Goal: Complete application form: Complete application form

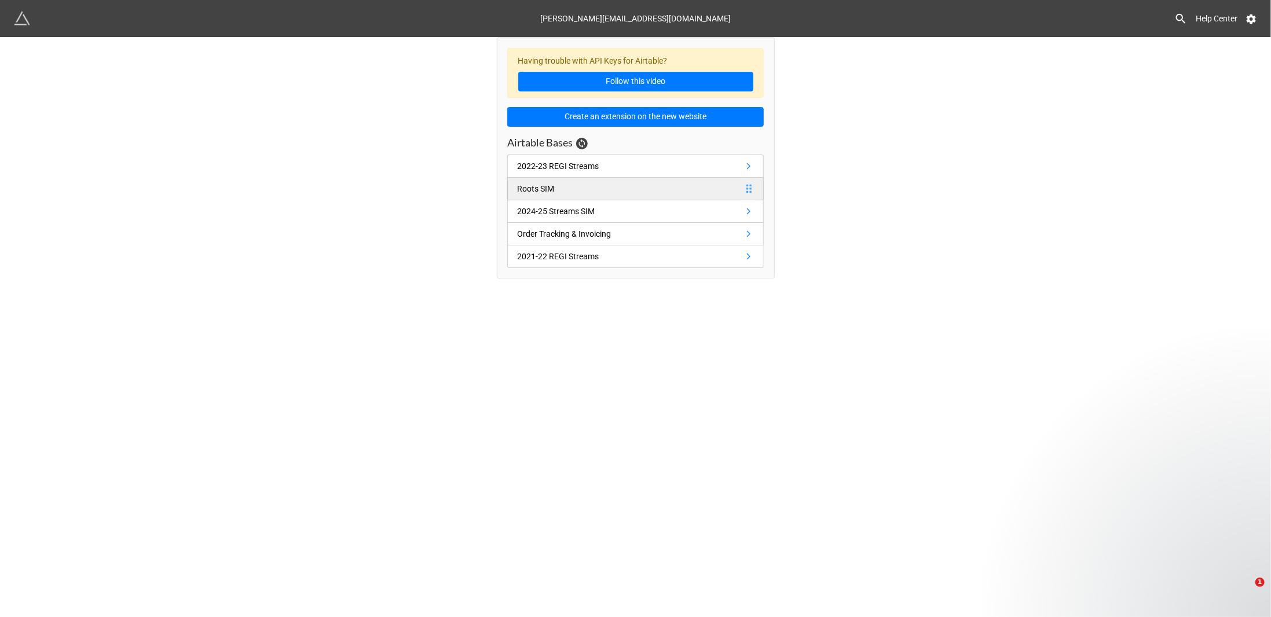
click at [554, 182] on div "Roots SIM" at bounding box center [538, 188] width 42 height 13
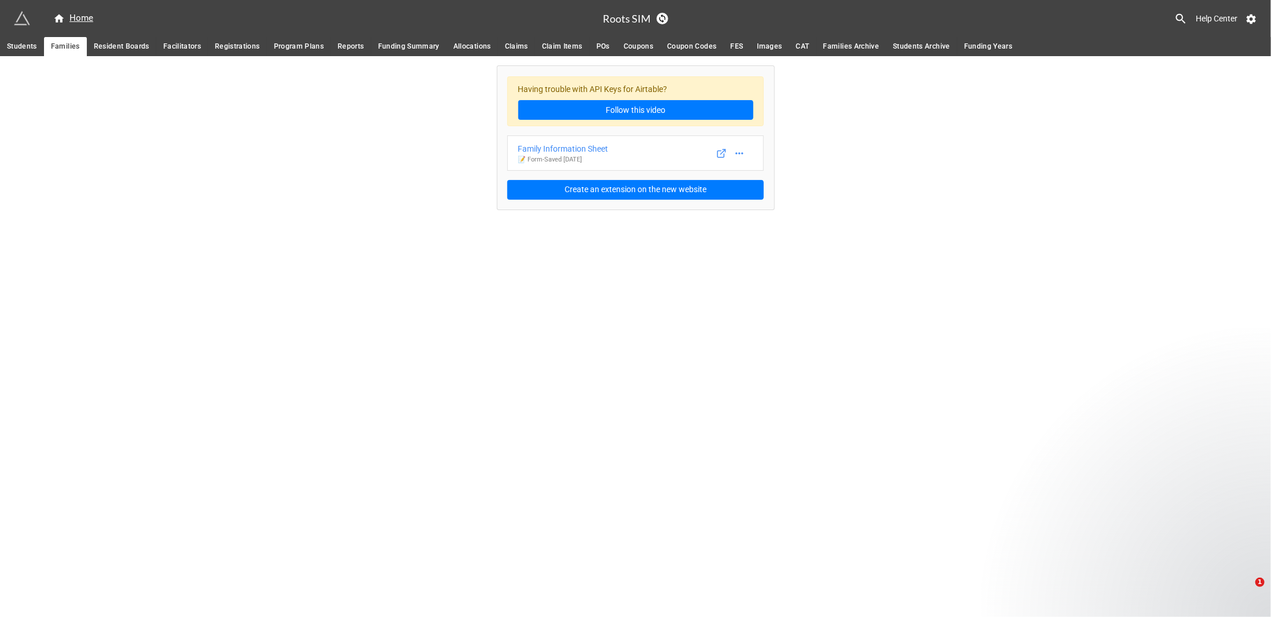
click at [516, 43] on span "Claims" at bounding box center [516, 47] width 23 height 12
click at [554, 145] on div "Roots Claims" at bounding box center [609, 148] width 182 height 13
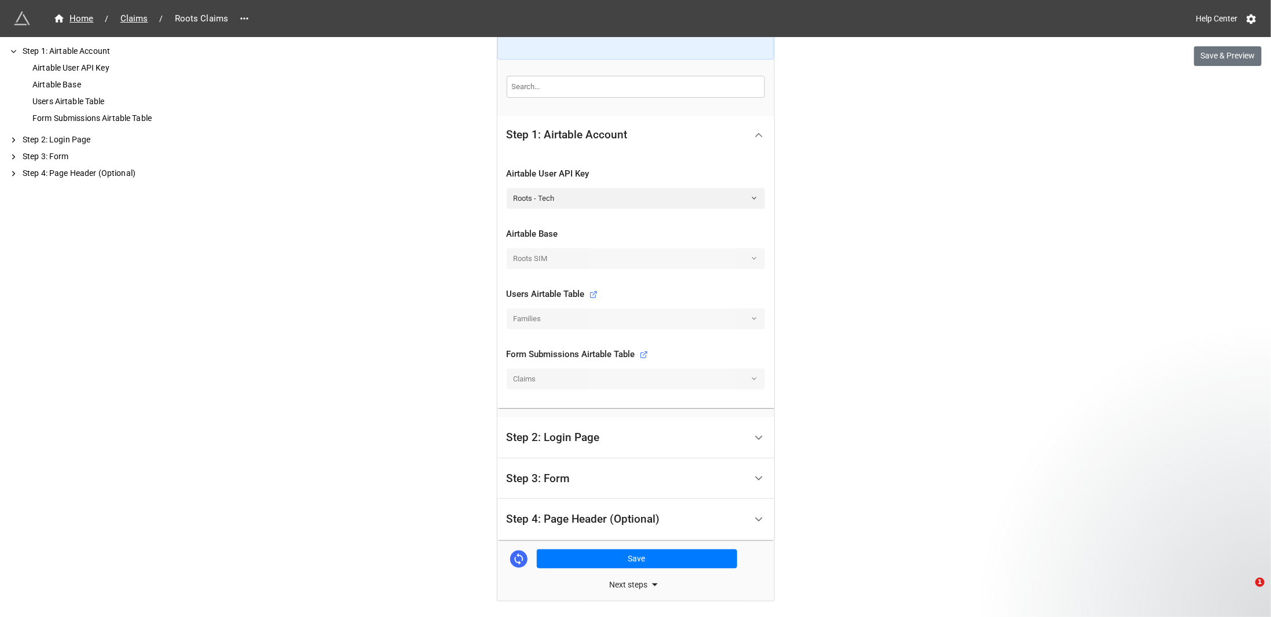
scroll to position [269, 0]
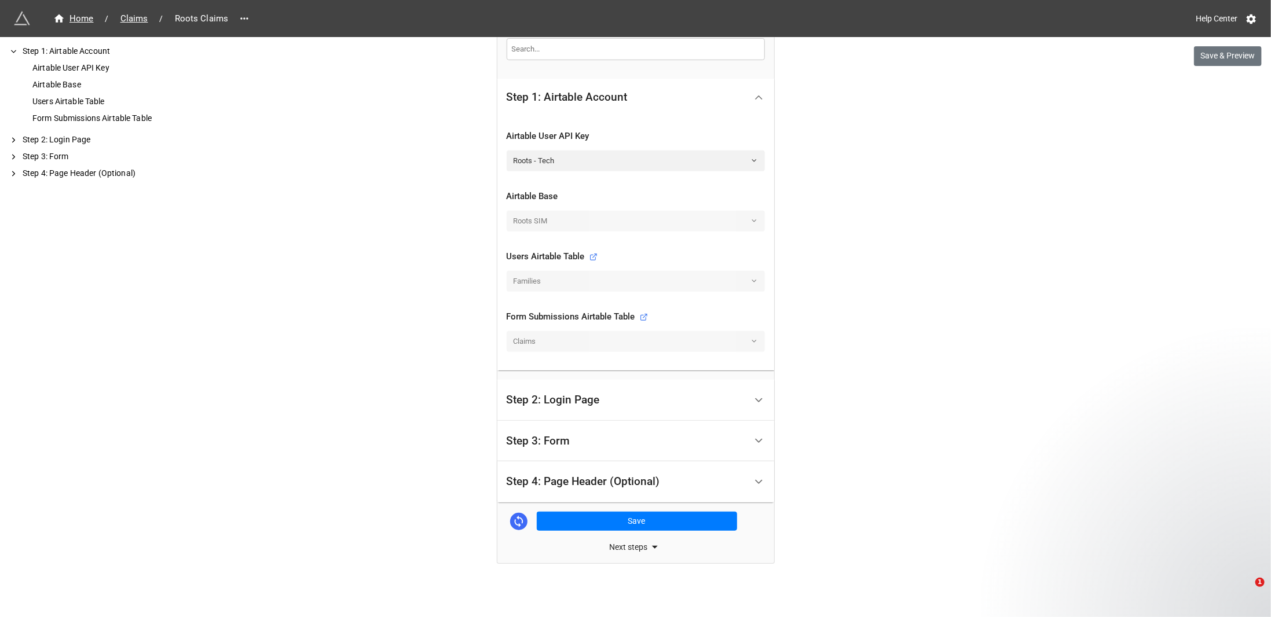
drag, startPoint x: 555, startPoint y: 445, endPoint x: 544, endPoint y: 446, distance: 11.7
click at [555, 445] on div "Step 3: Form" at bounding box center [539, 441] width 64 height 12
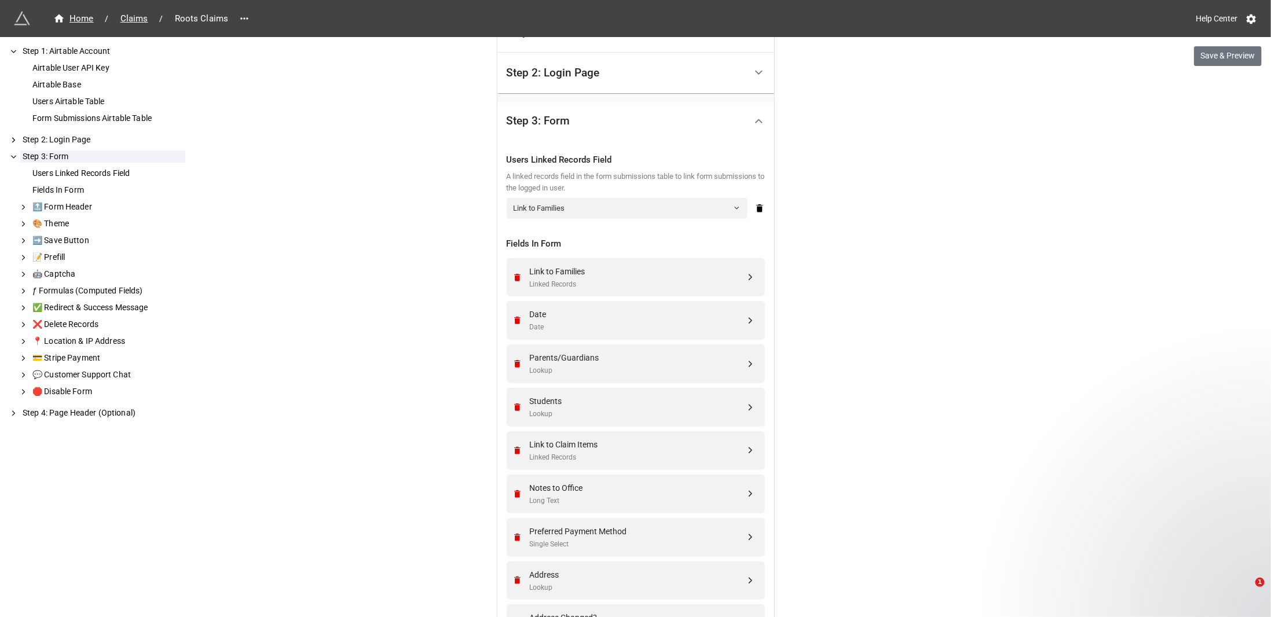
scroll to position [385, 0]
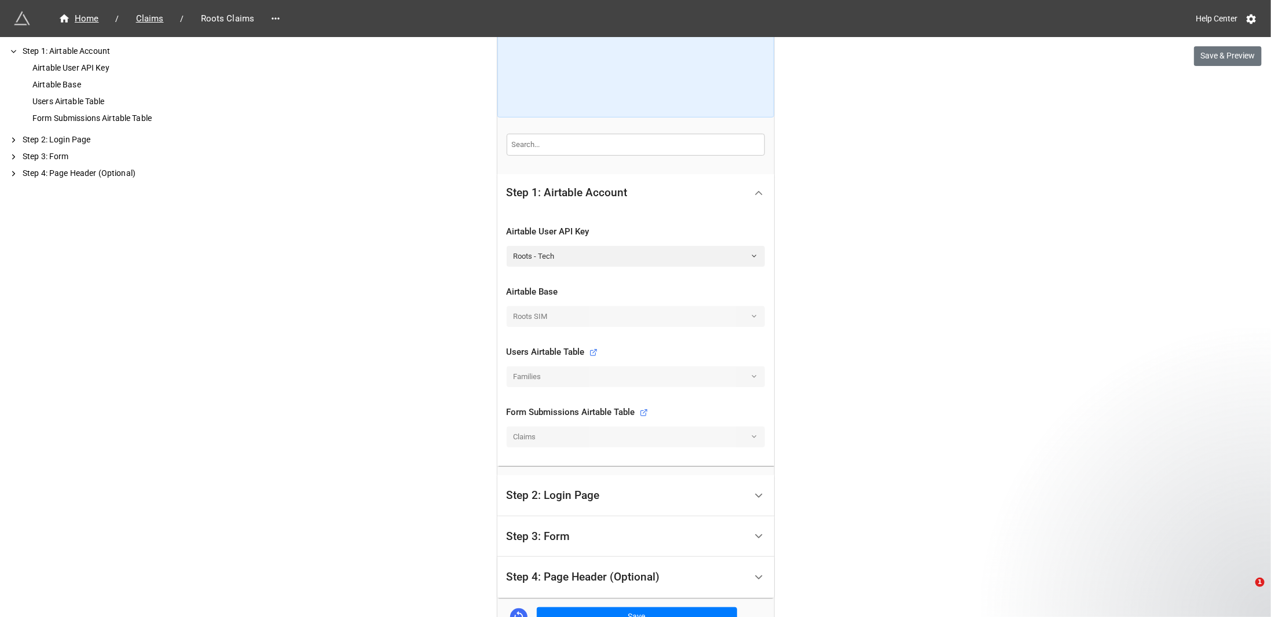
scroll to position [232, 0]
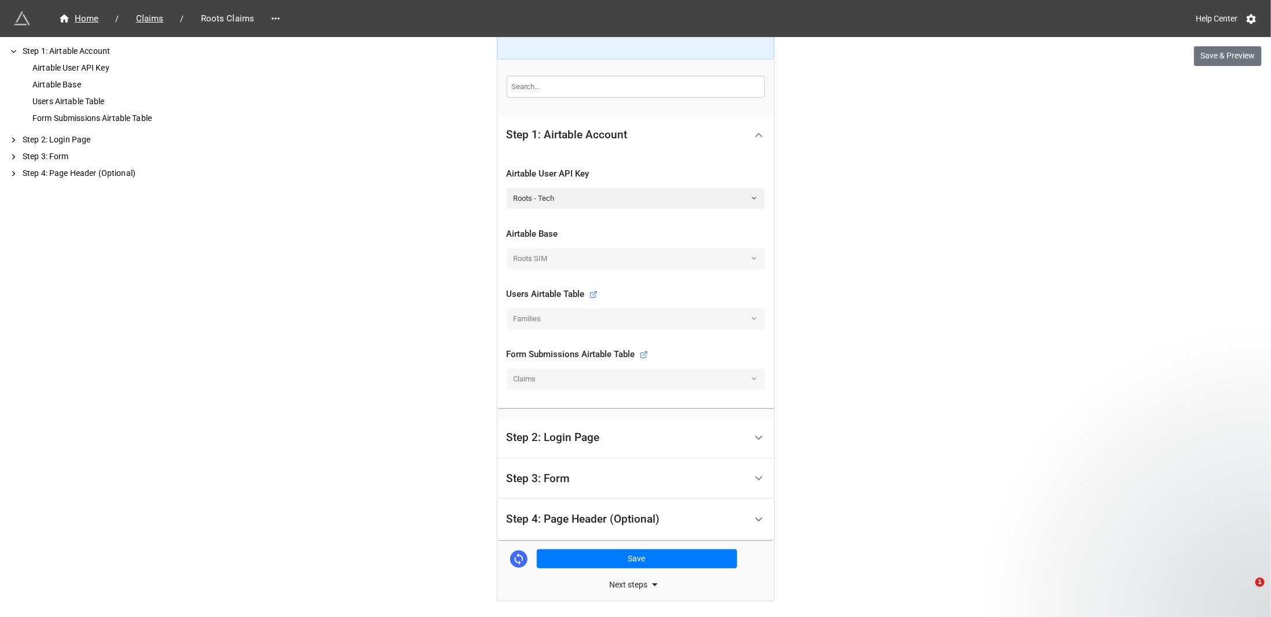
click at [551, 477] on div "Step 3: Form" at bounding box center [539, 479] width 64 height 12
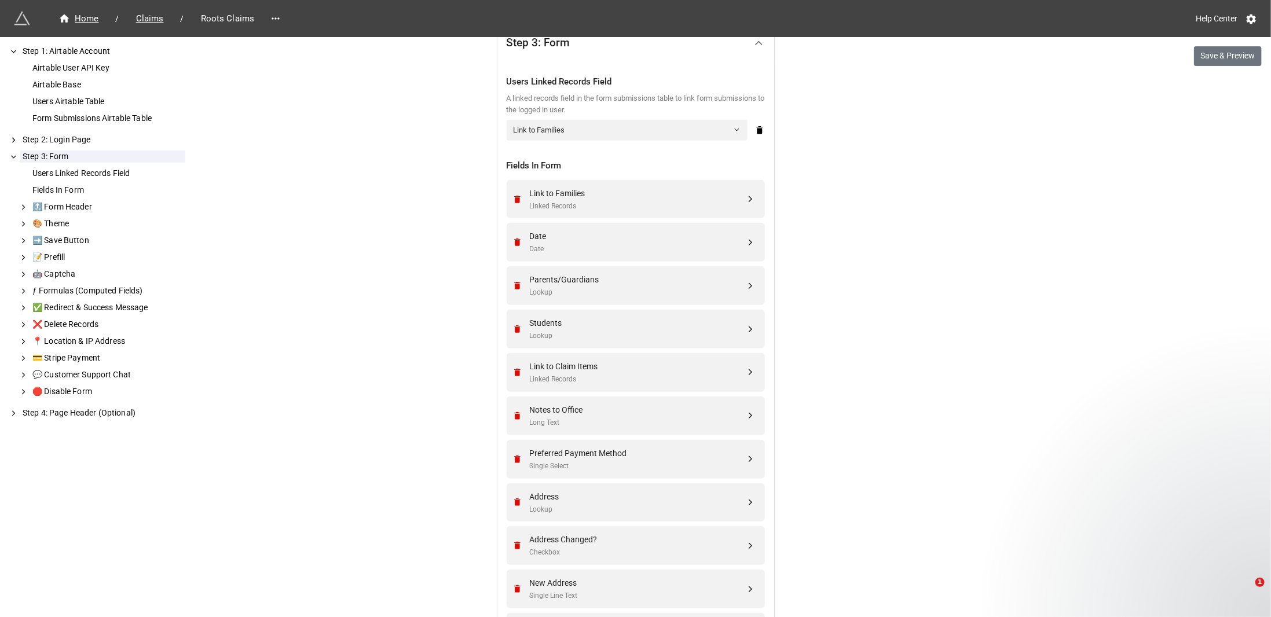
scroll to position [677, 0]
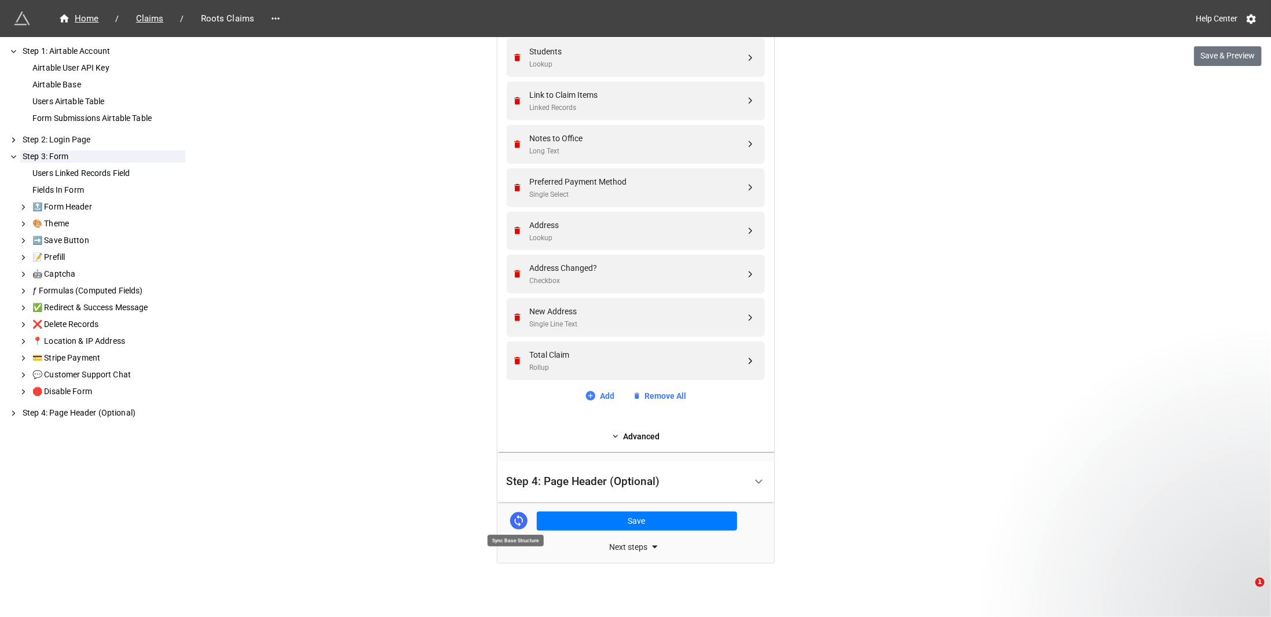
click at [518, 517] on icon at bounding box center [518, 521] width 13 height 13
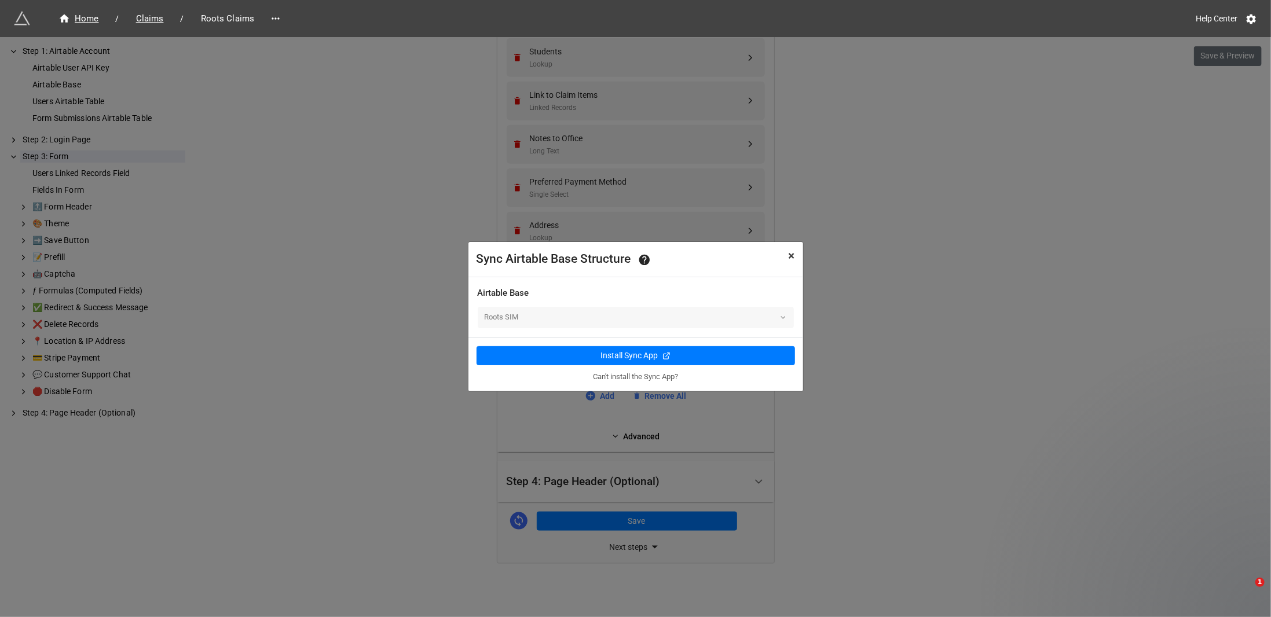
click at [789, 253] on span "×" at bounding box center [792, 256] width 6 height 14
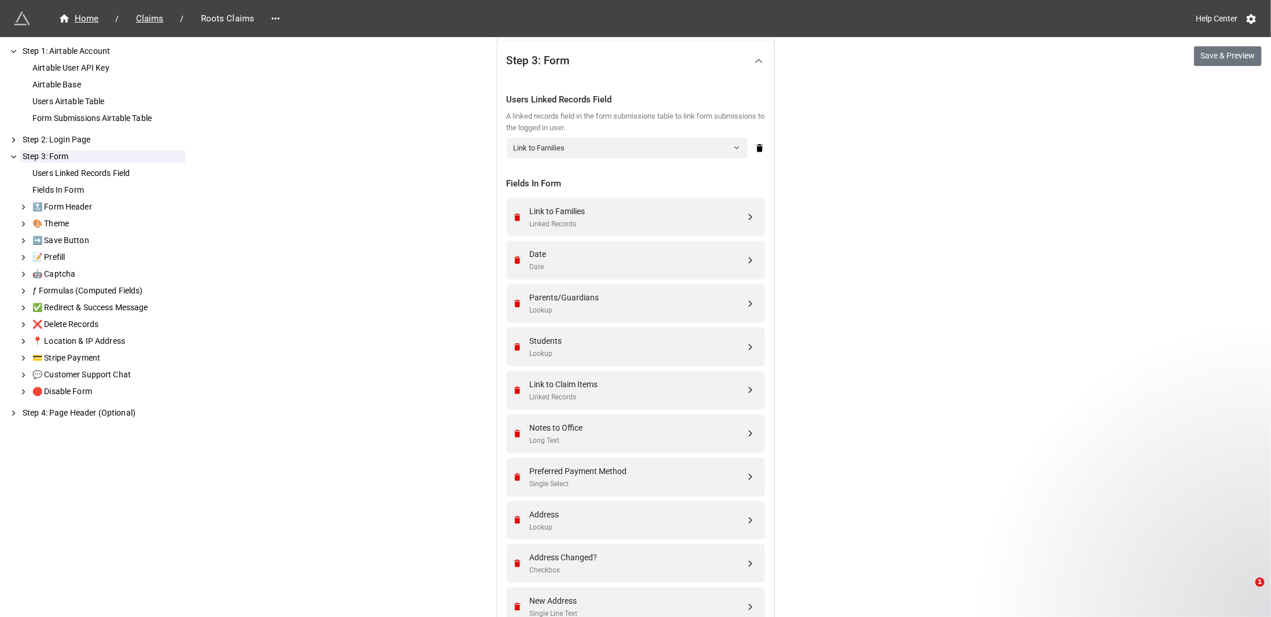
scroll to position [445, 0]
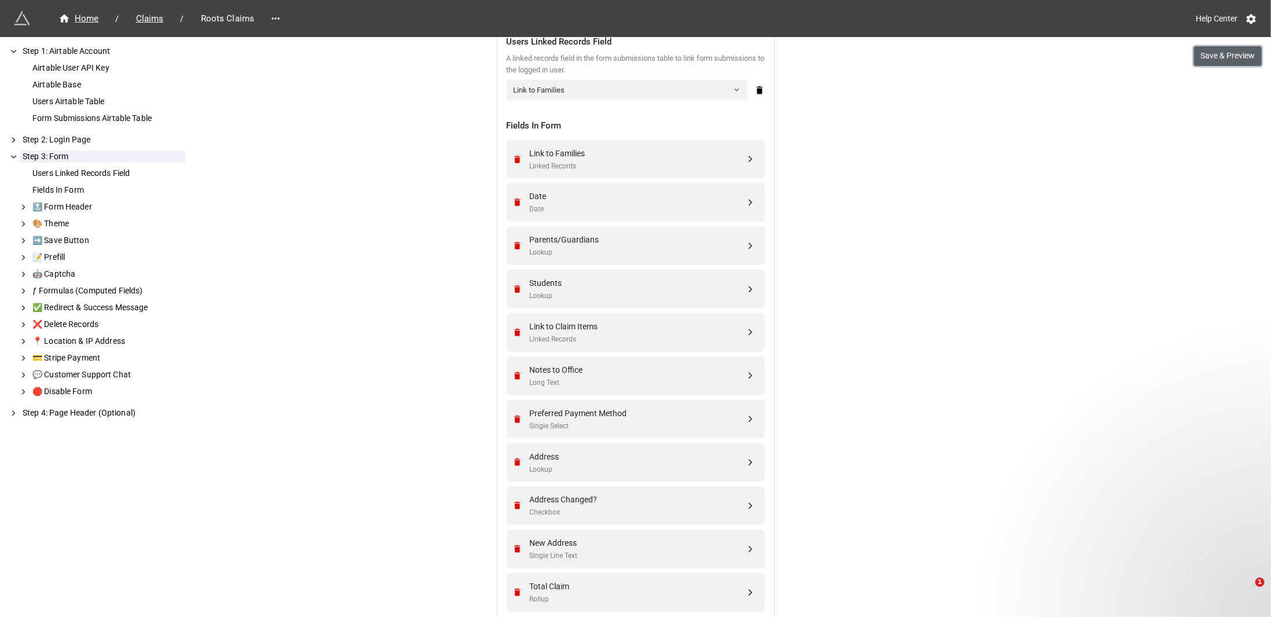
click at [1210, 61] on button "Save & Preview" at bounding box center [1228, 56] width 68 height 20
click at [577, 409] on div "Preferred Payment Method" at bounding box center [637, 413] width 215 height 13
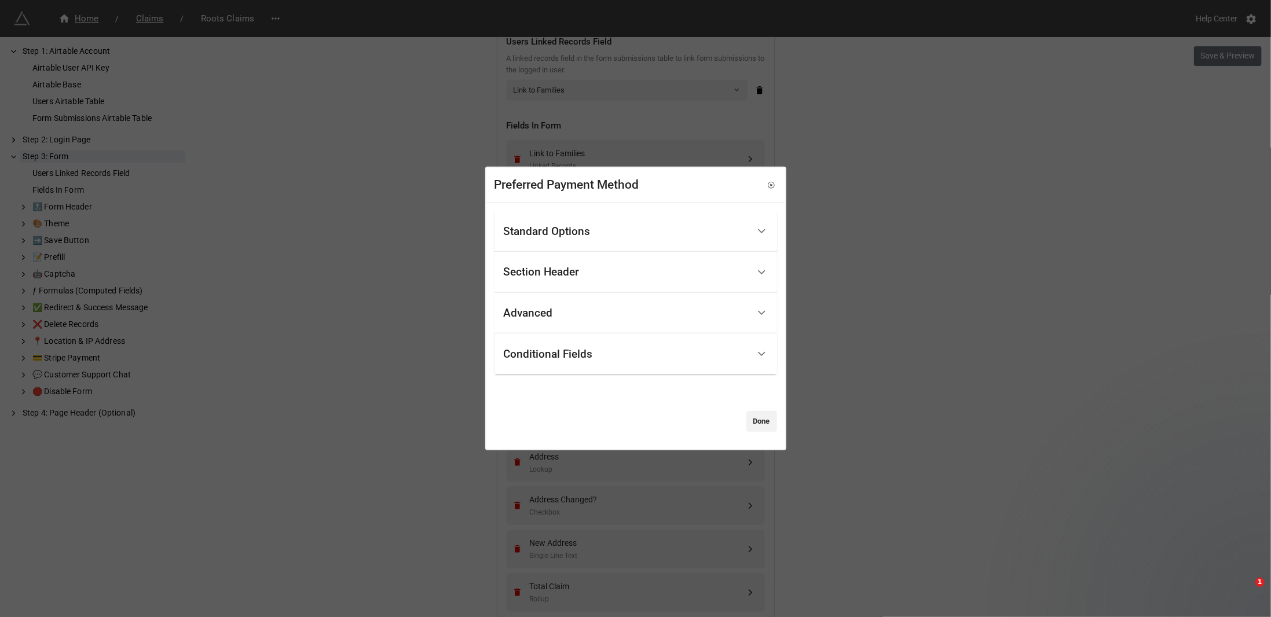
click at [569, 221] on div "Standard Options" at bounding box center [626, 231] width 245 height 27
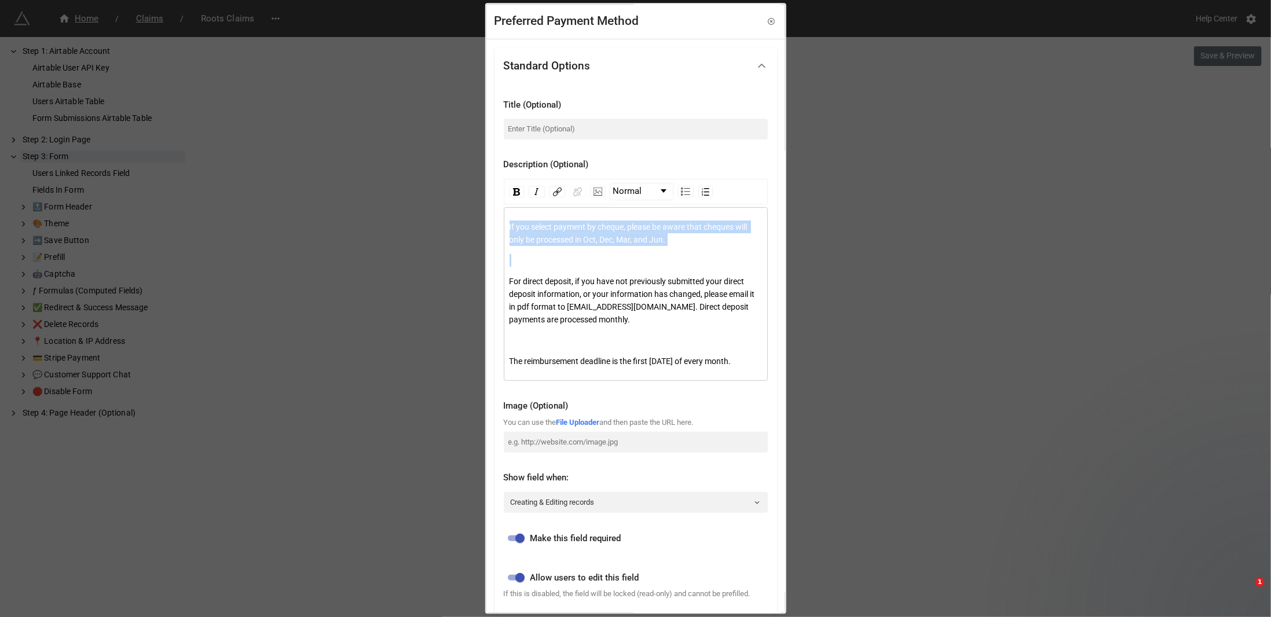
drag, startPoint x: 509, startPoint y: 279, endPoint x: 481, endPoint y: 219, distance: 65.5
click at [481, 219] on div "Preferred Payment Method Standard Options Title (Optional) Description (Optiona…" at bounding box center [635, 308] width 1271 height 617
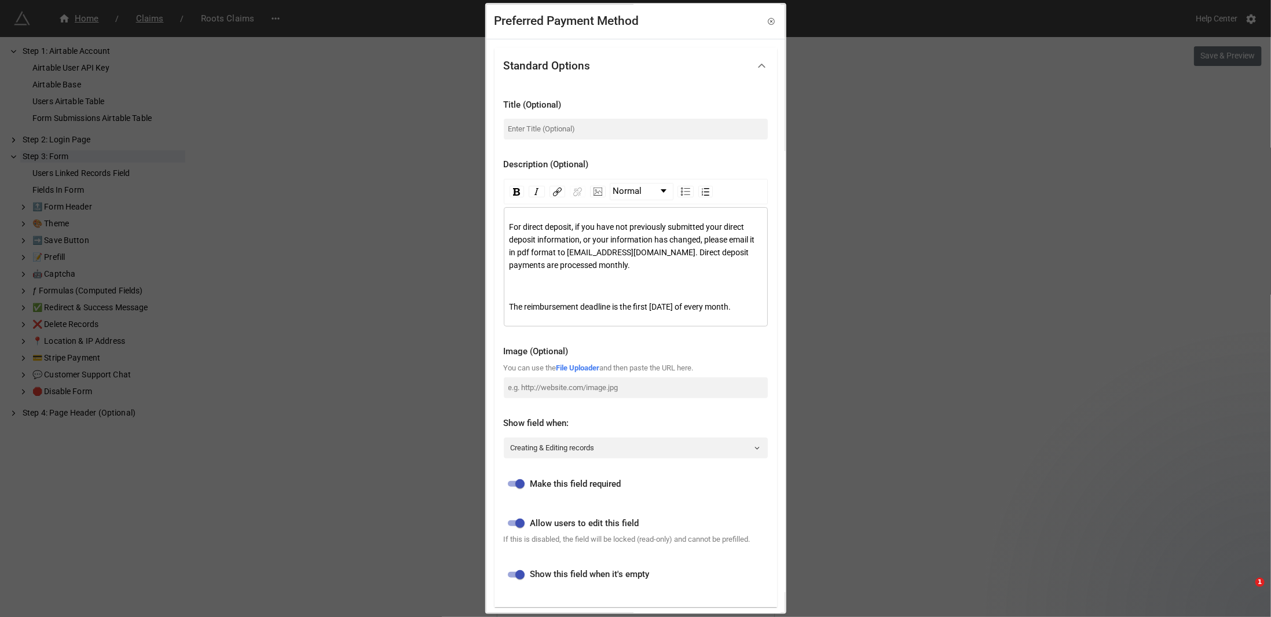
scroll to position [200, 0]
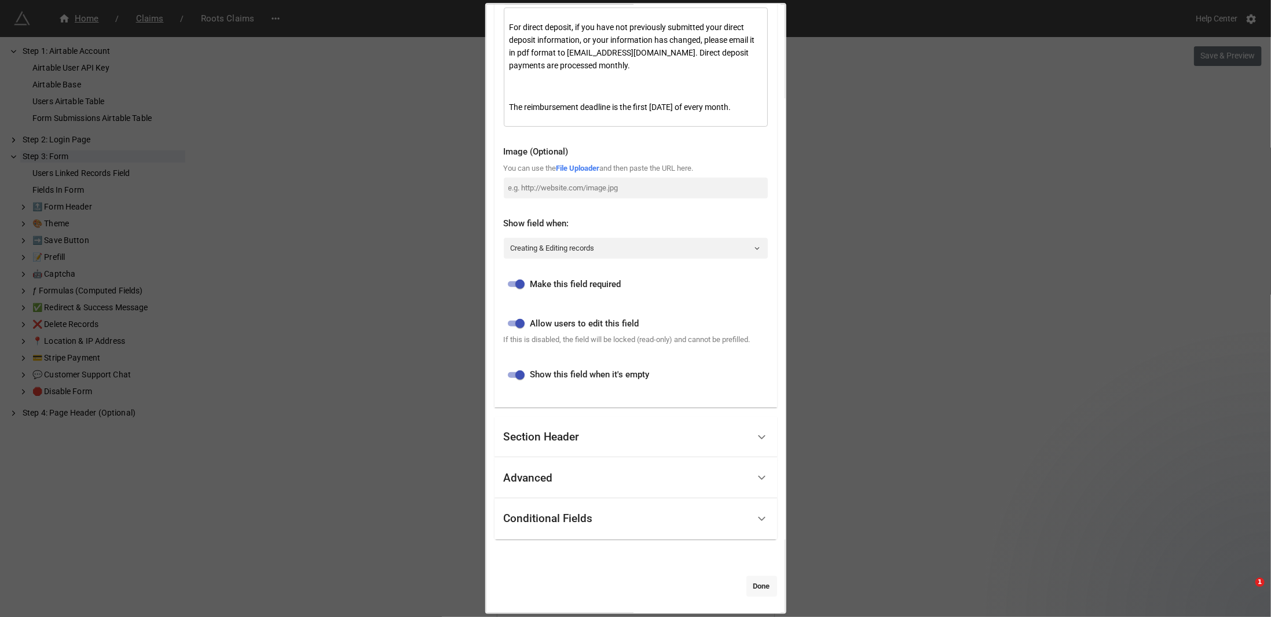
click at [755, 584] on link "Done" at bounding box center [761, 586] width 31 height 21
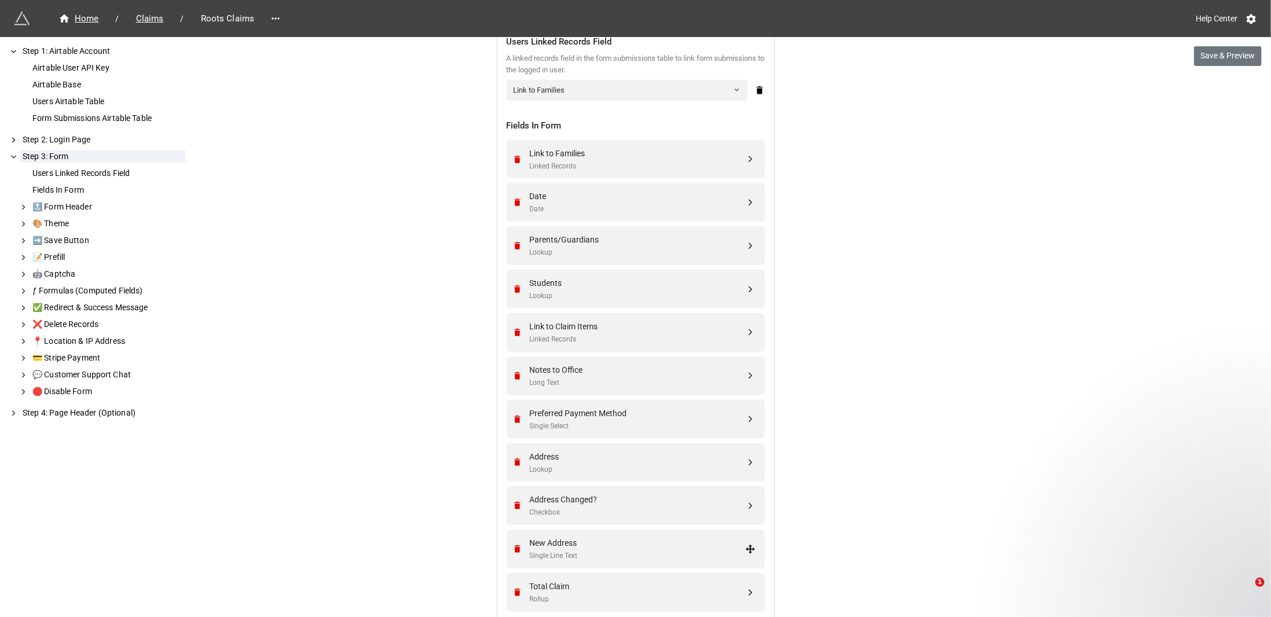
scroll to position [713, 0]
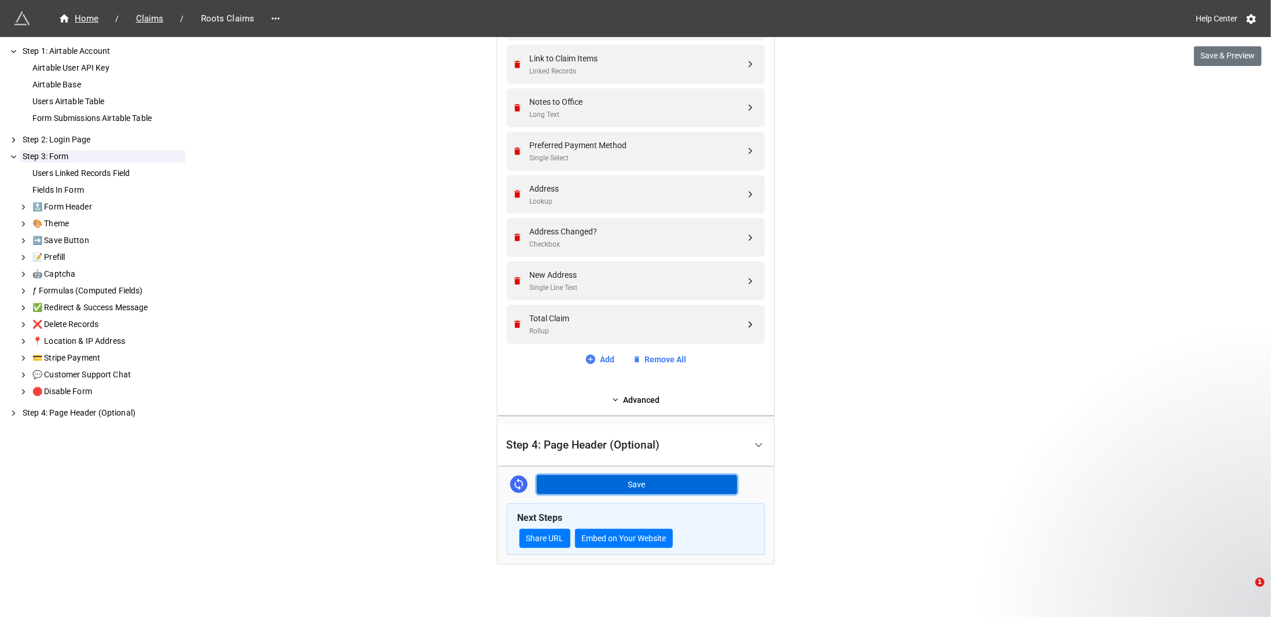
click at [637, 479] on button "Save" at bounding box center [637, 485] width 200 height 20
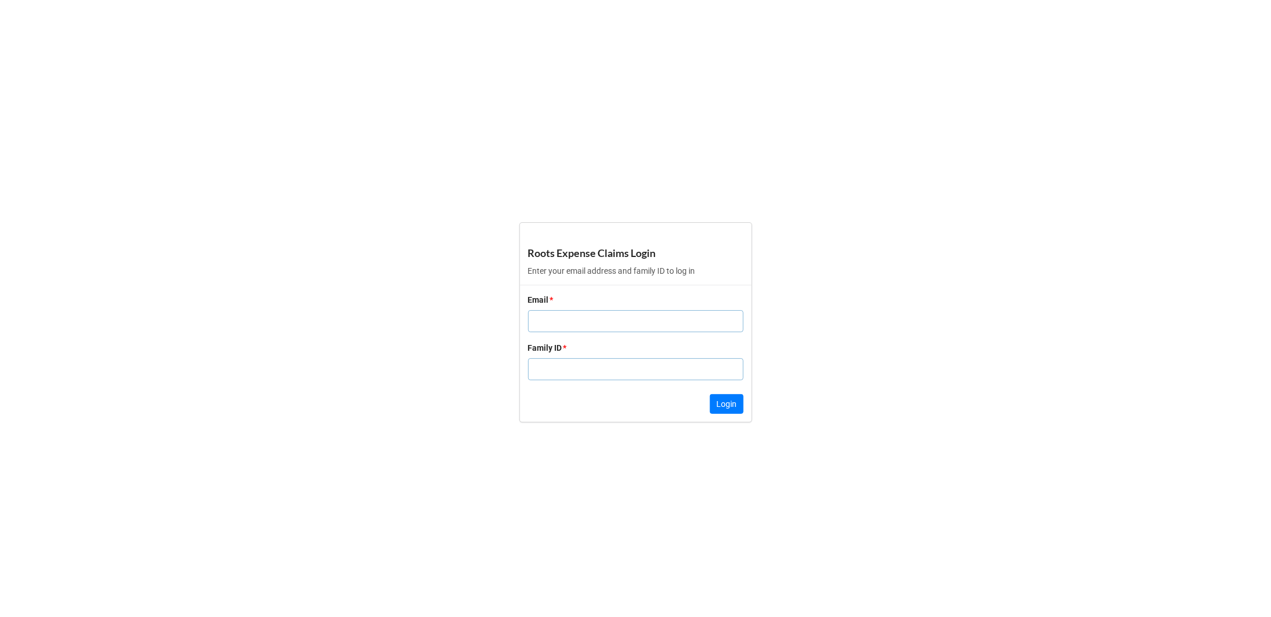
click at [636, 320] on input "text" at bounding box center [635, 321] width 215 height 22
click at [572, 323] on input "text" at bounding box center [635, 321] width 215 height 22
type input "[EMAIL_ADDRESS][DOMAIN_NAME]"
type input "1199"
click at [722, 398] on button "Login" at bounding box center [727, 404] width 34 height 20
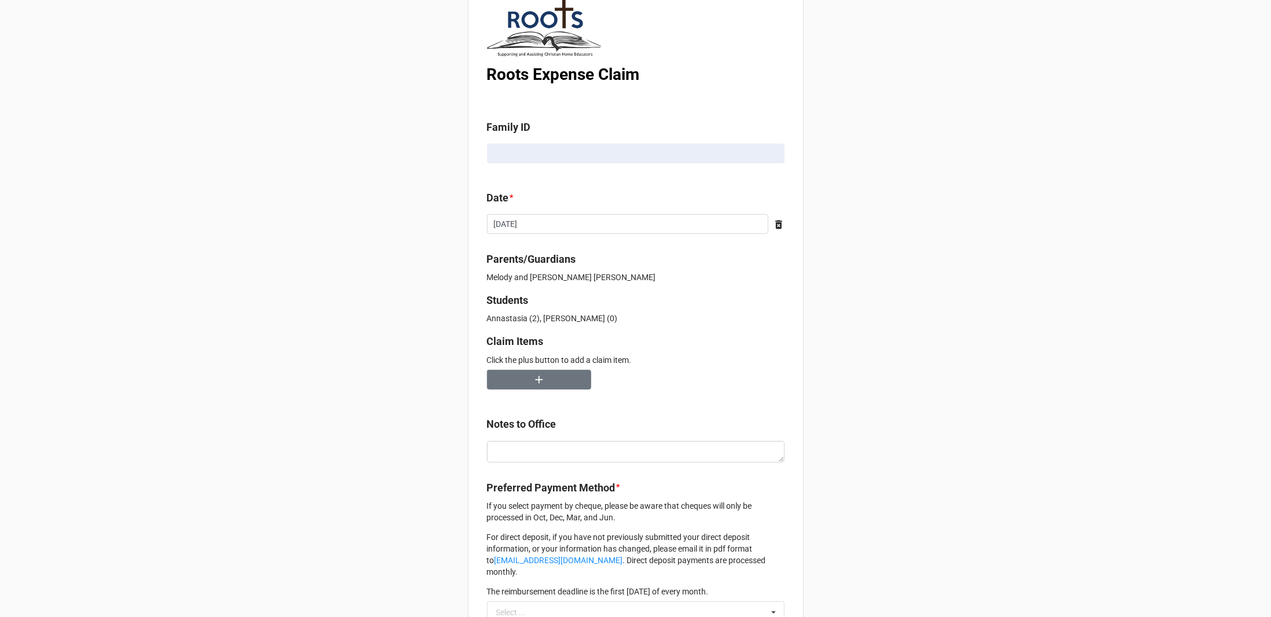
scroll to position [138, 0]
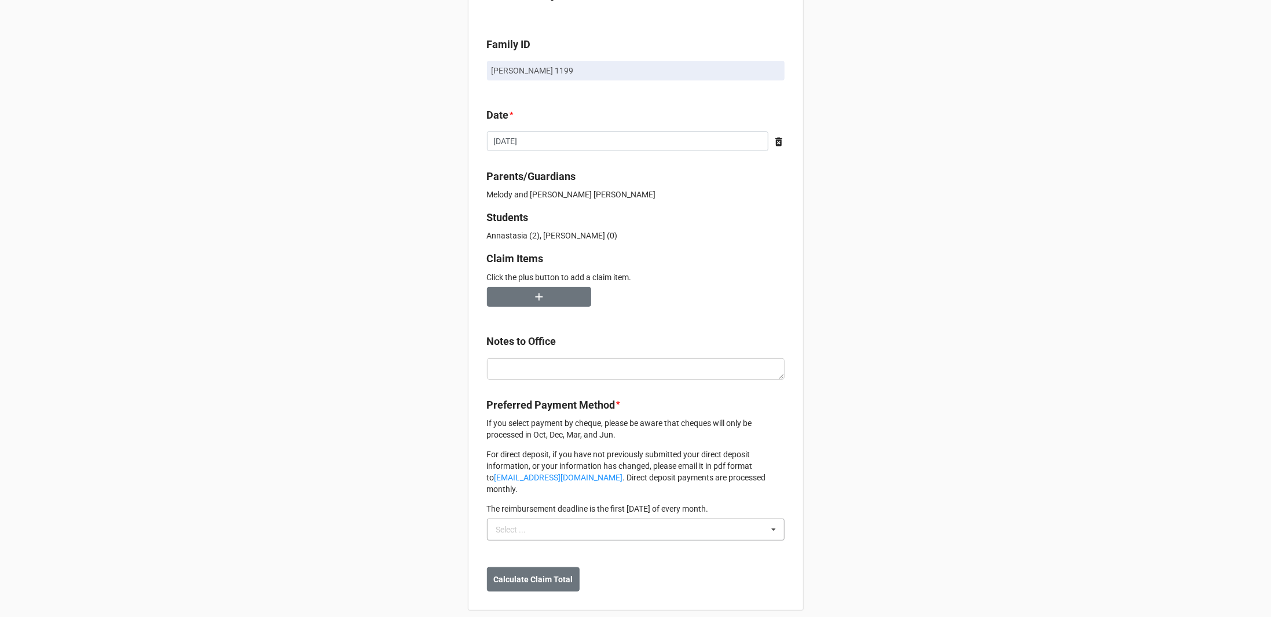
click at [771, 519] on icon at bounding box center [773, 529] width 17 height 21
click at [405, 460] on div "Logout Roots Expense Claim Family ID [PERSON_NAME] 1199 Date * [DATE] ‹ [DATE] …" at bounding box center [635, 246] width 1271 height 768
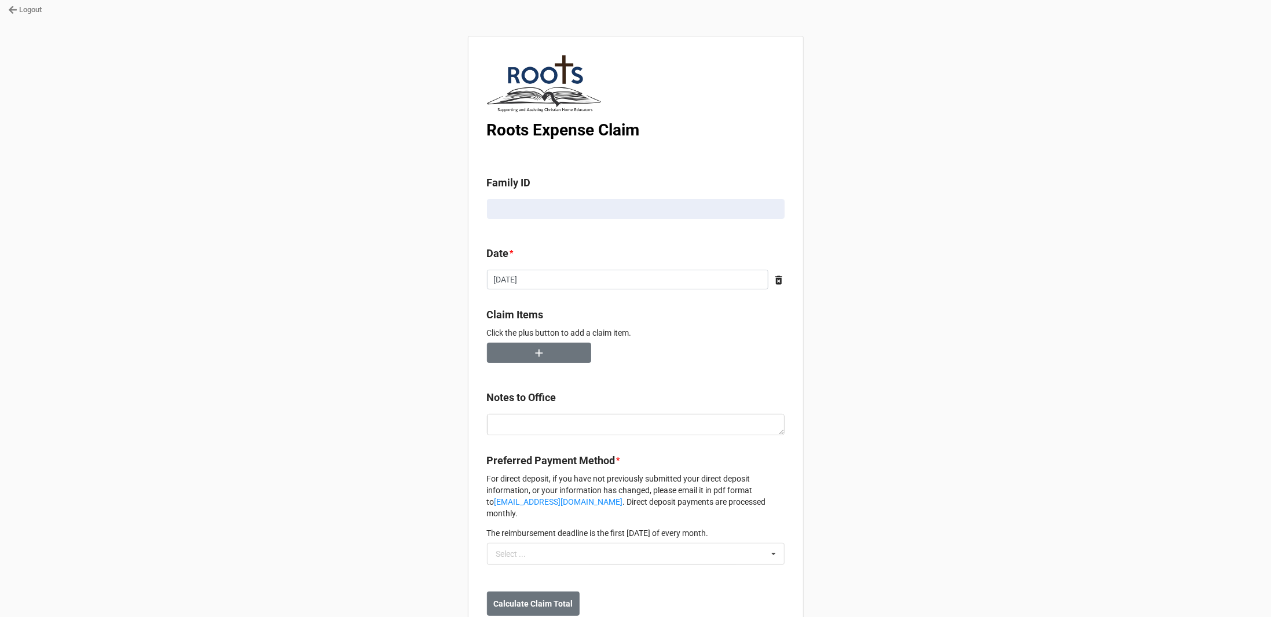
scroll to position [24, 0]
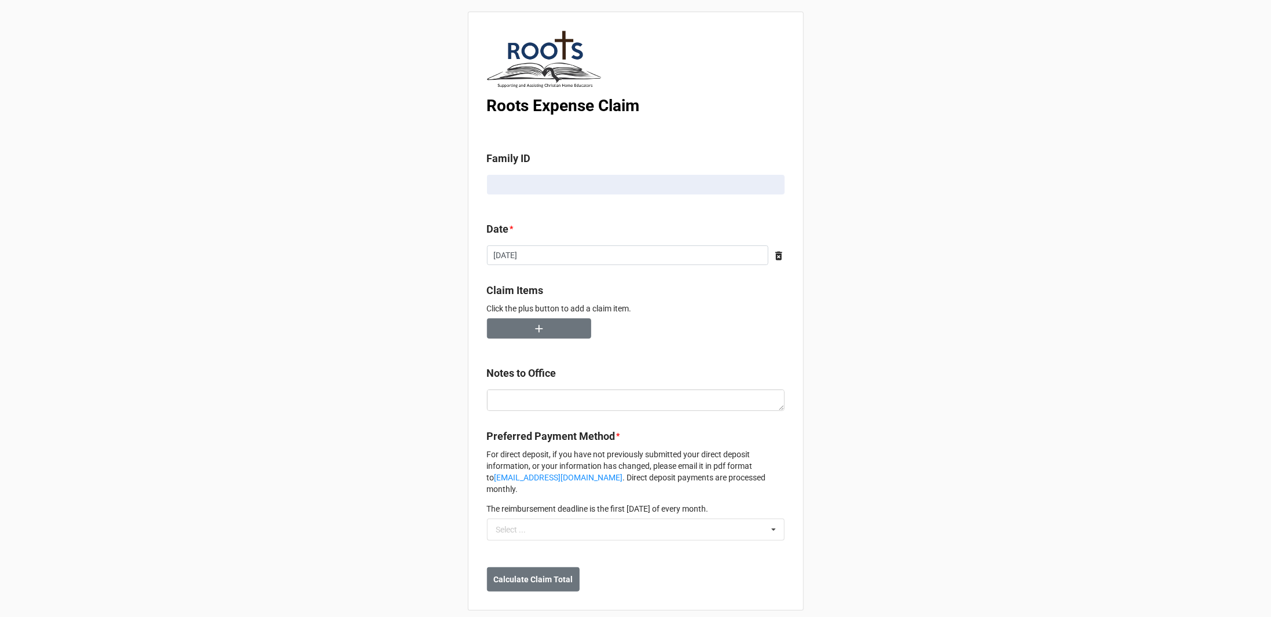
click at [704, 449] on b "Preferred Payment Method *" at bounding box center [636, 439] width 298 height 20
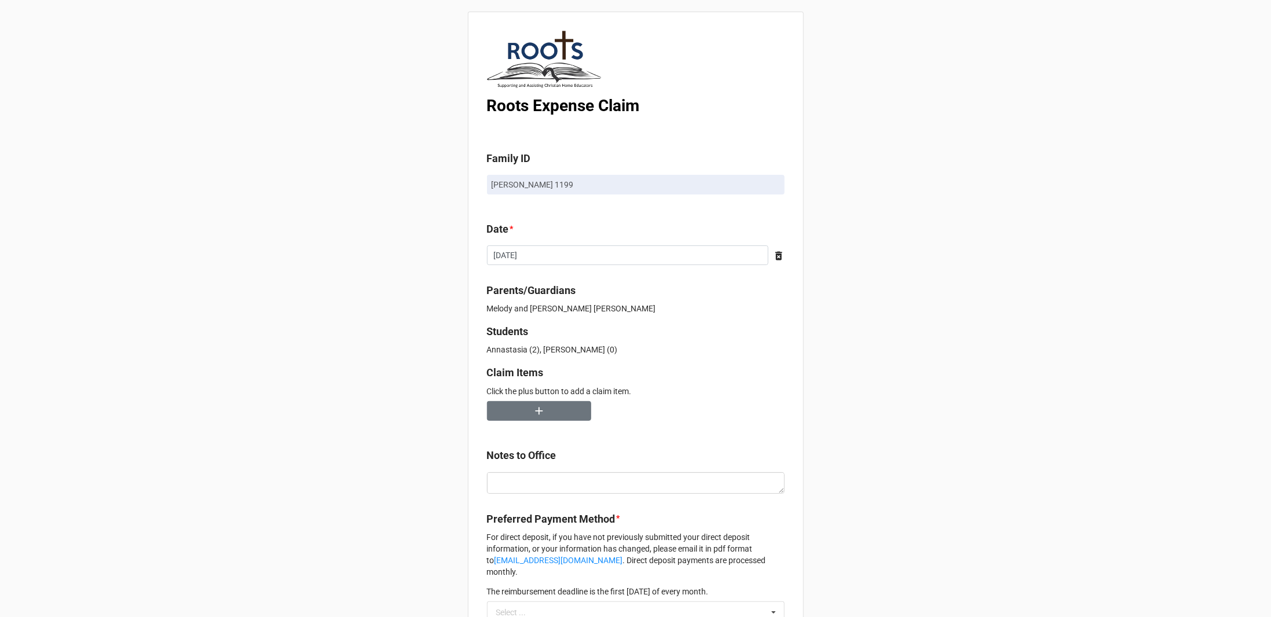
scroll to position [107, 0]
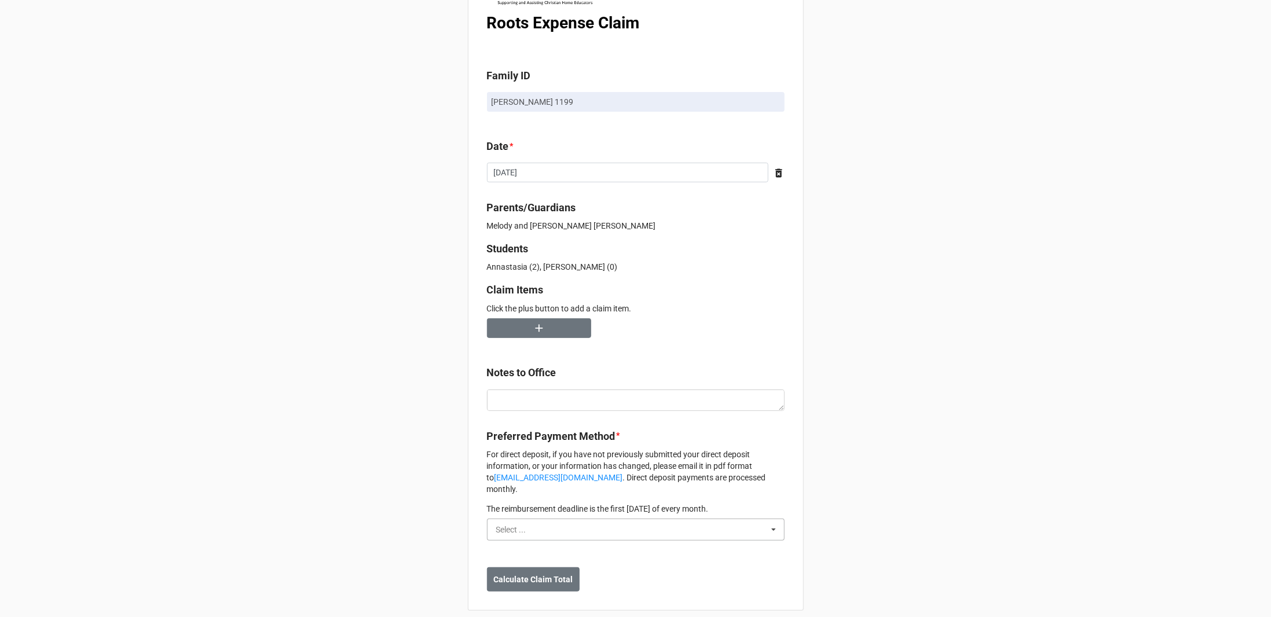
click at [654, 519] on input "text" at bounding box center [636, 529] width 296 height 21
click at [430, 479] on div "Logout Roots Expense Claim Family ID Wiebe 1199 Date * 9/15/2025 ‹ September 20…" at bounding box center [635, 261] width 1271 height 737
click at [688, 520] on input "text" at bounding box center [636, 529] width 296 height 21
click at [387, 506] on div "Logout Roots Expense Claim Family ID Wiebe 1199 Date * 9/15/2025 ‹ September 20…" at bounding box center [635, 261] width 1271 height 737
